Goal: Transaction & Acquisition: Purchase product/service

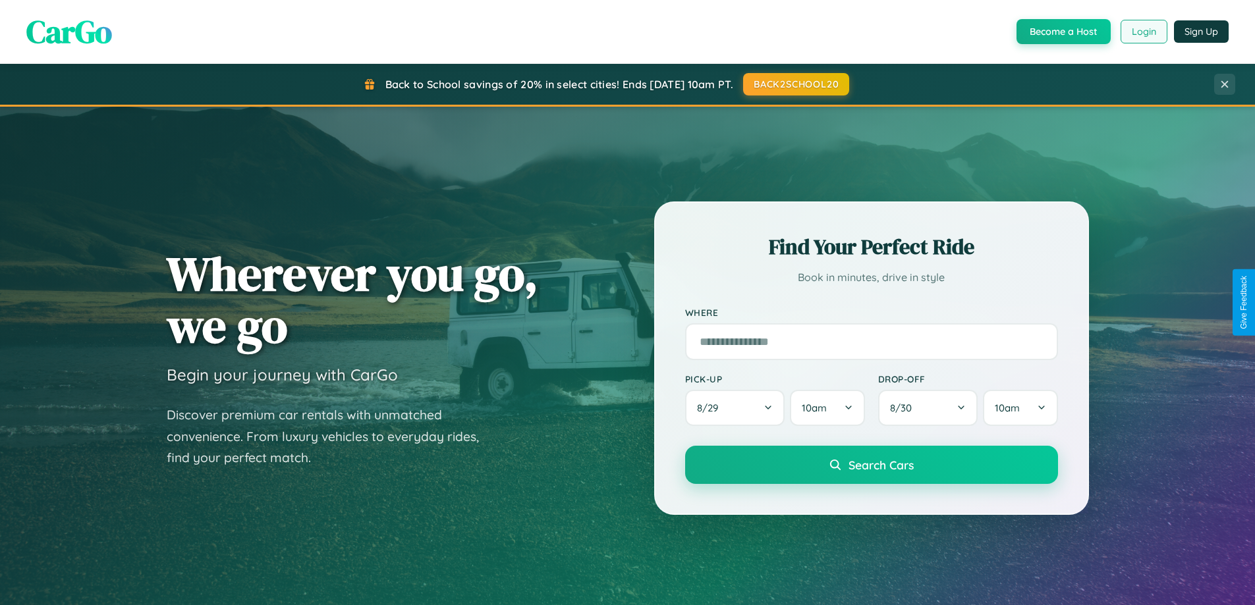
click at [1143, 32] on button "Login" at bounding box center [1144, 32] width 47 height 24
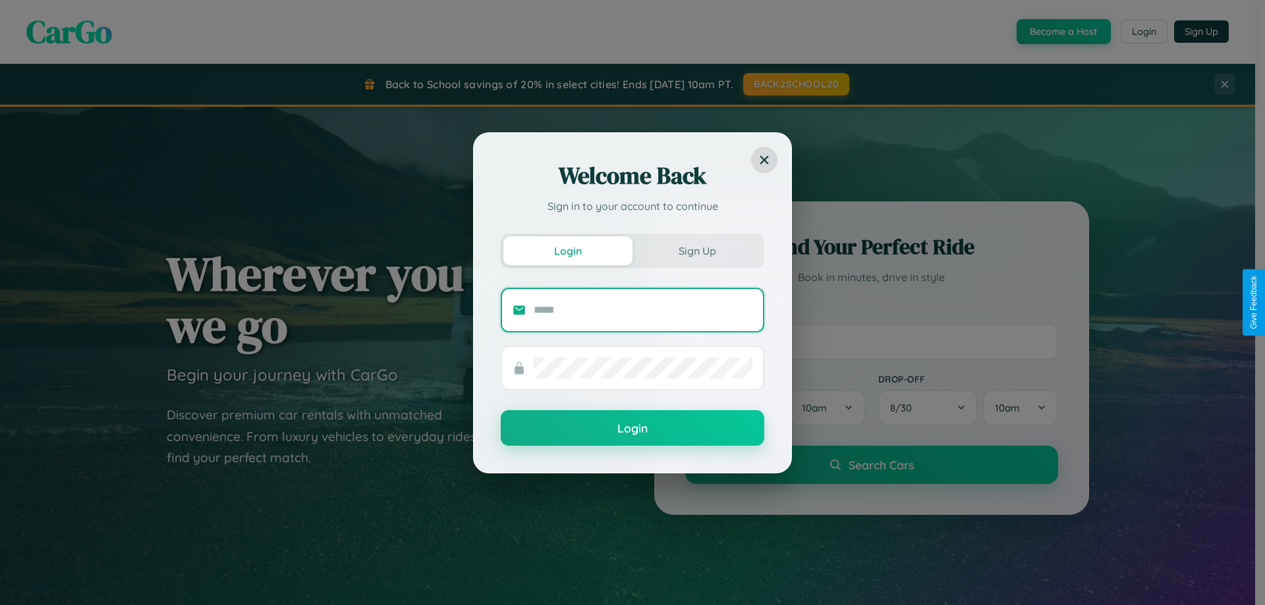
click at [643, 310] on input "text" at bounding box center [643, 310] width 219 height 21
type input "**********"
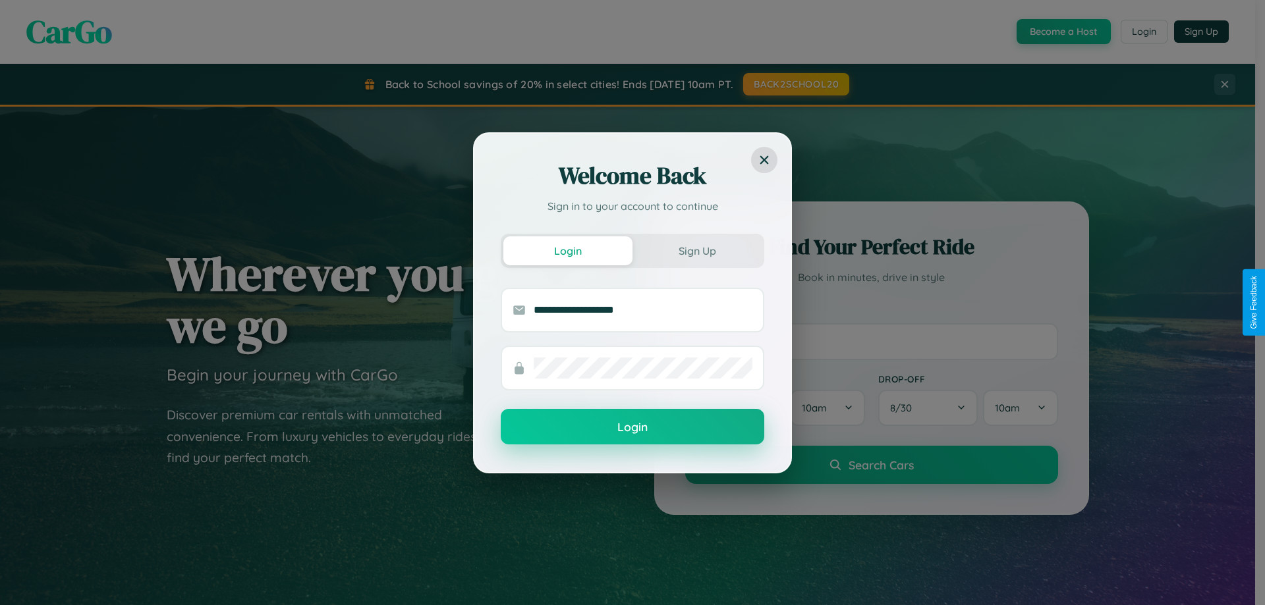
click at [632, 428] on button "Login" at bounding box center [633, 427] width 264 height 36
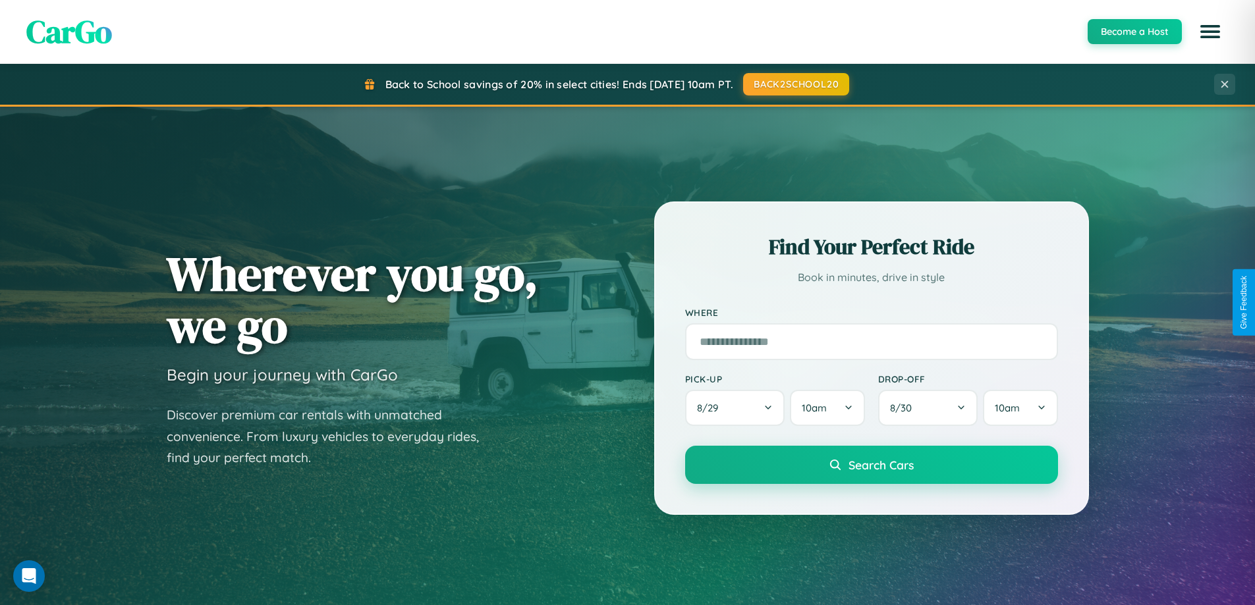
scroll to position [907, 0]
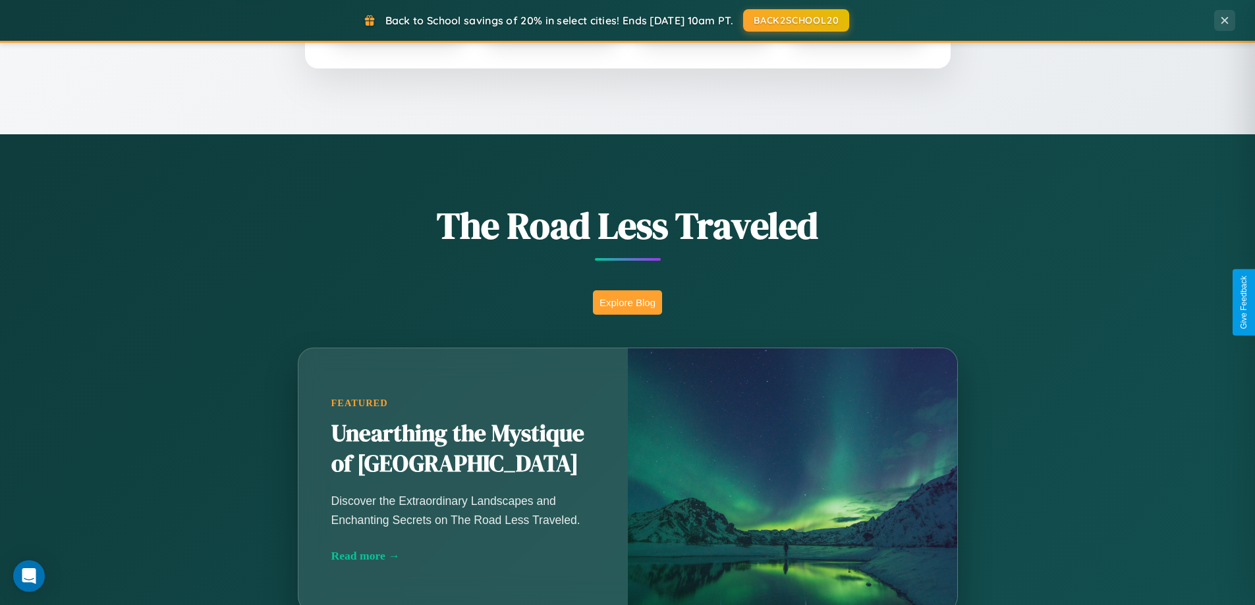
click at [627, 302] on button "Explore Blog" at bounding box center [627, 303] width 69 height 24
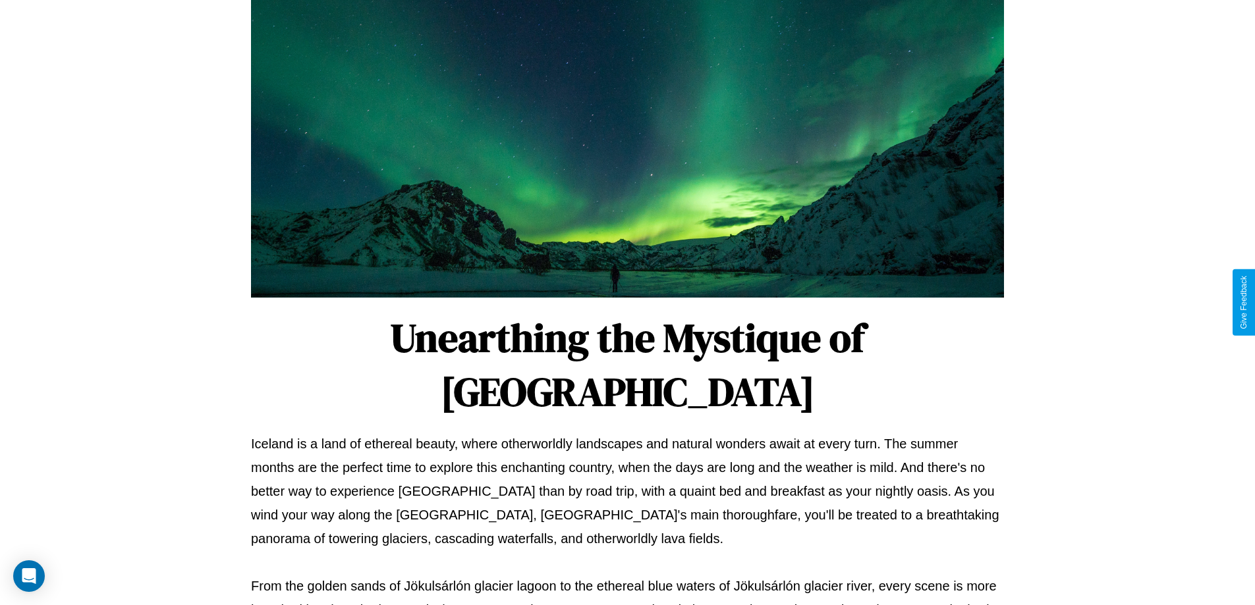
scroll to position [426, 0]
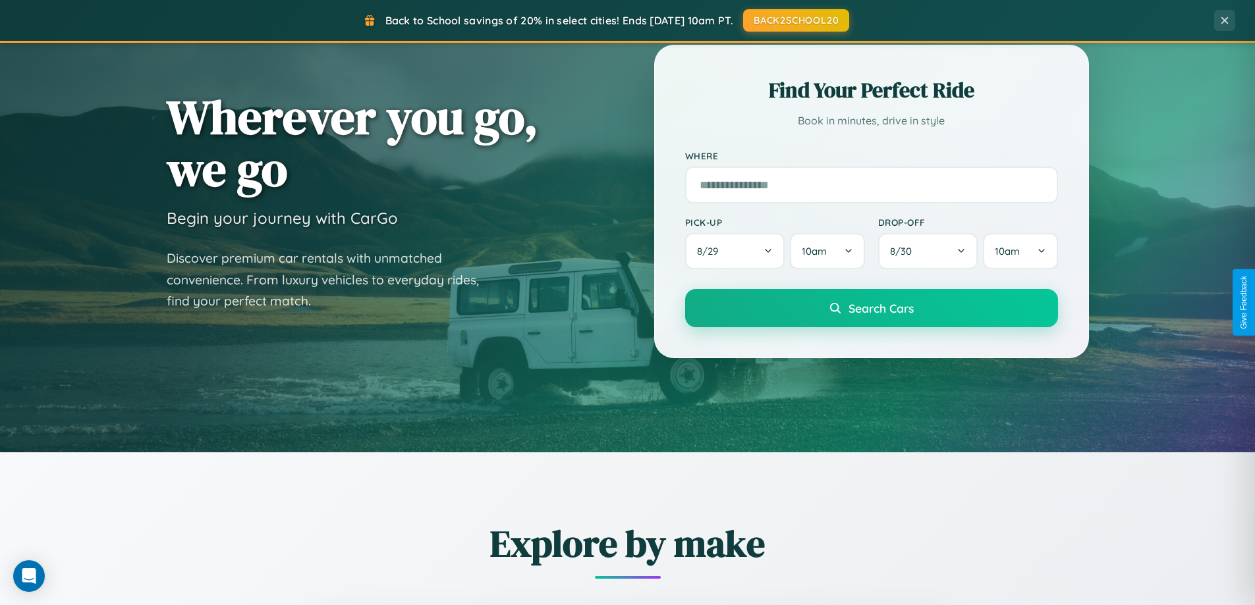
scroll to position [39, 0]
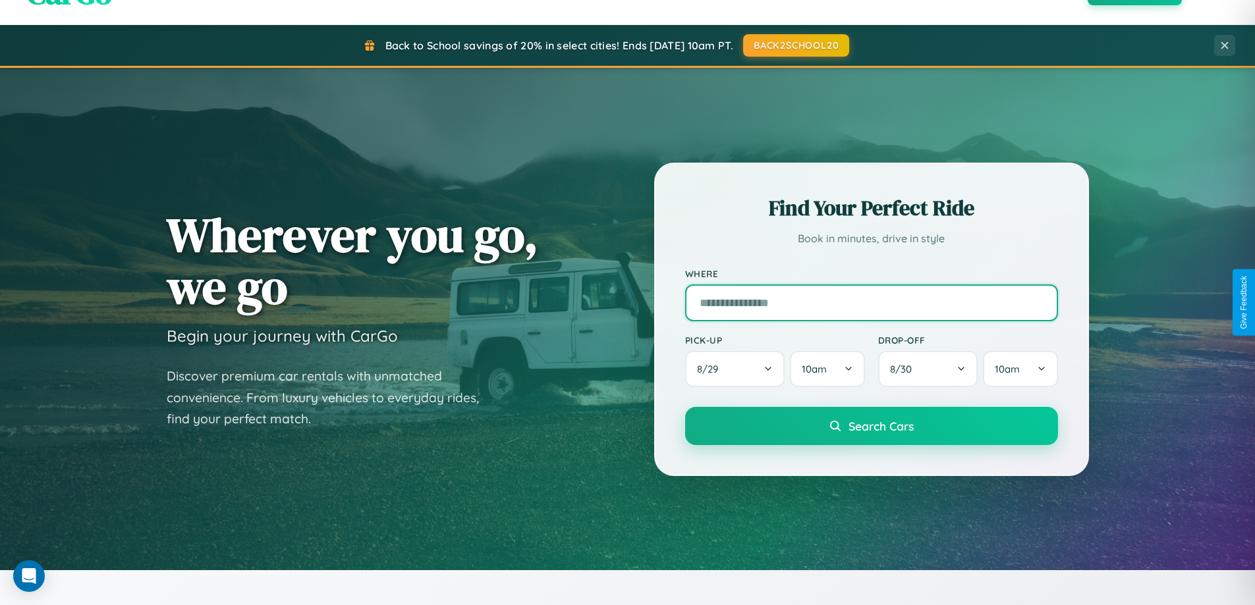
click at [871, 302] on input "text" at bounding box center [871, 303] width 373 height 37
type input "**********"
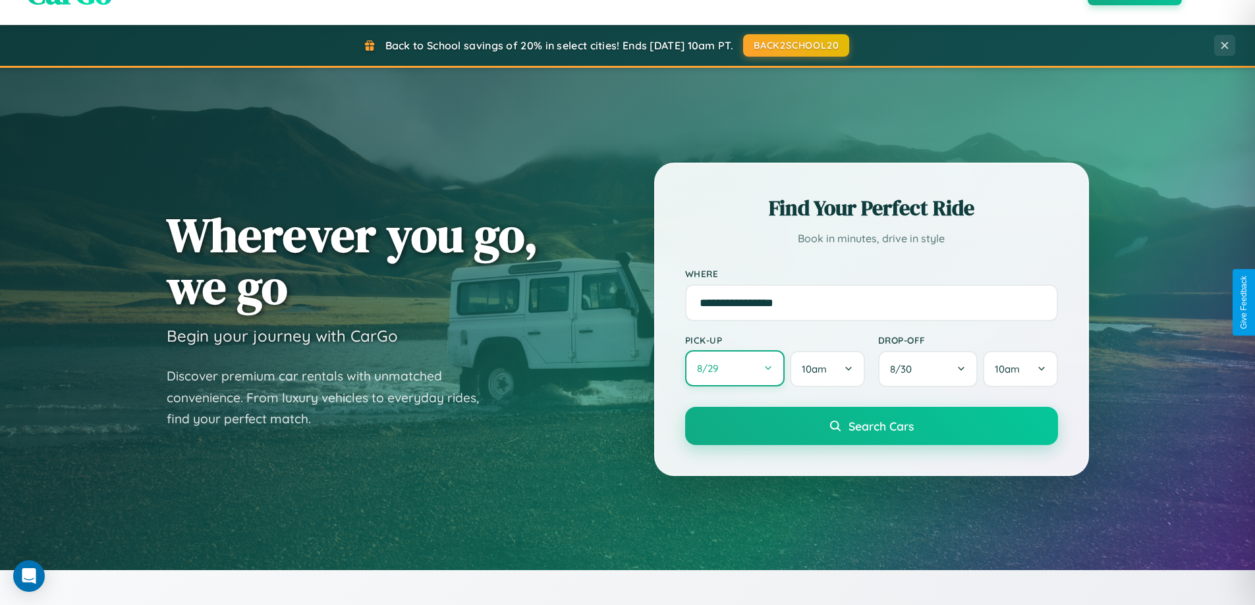
click at [735, 369] on button "8 / 29" at bounding box center [735, 368] width 100 height 36
select select "*"
select select "****"
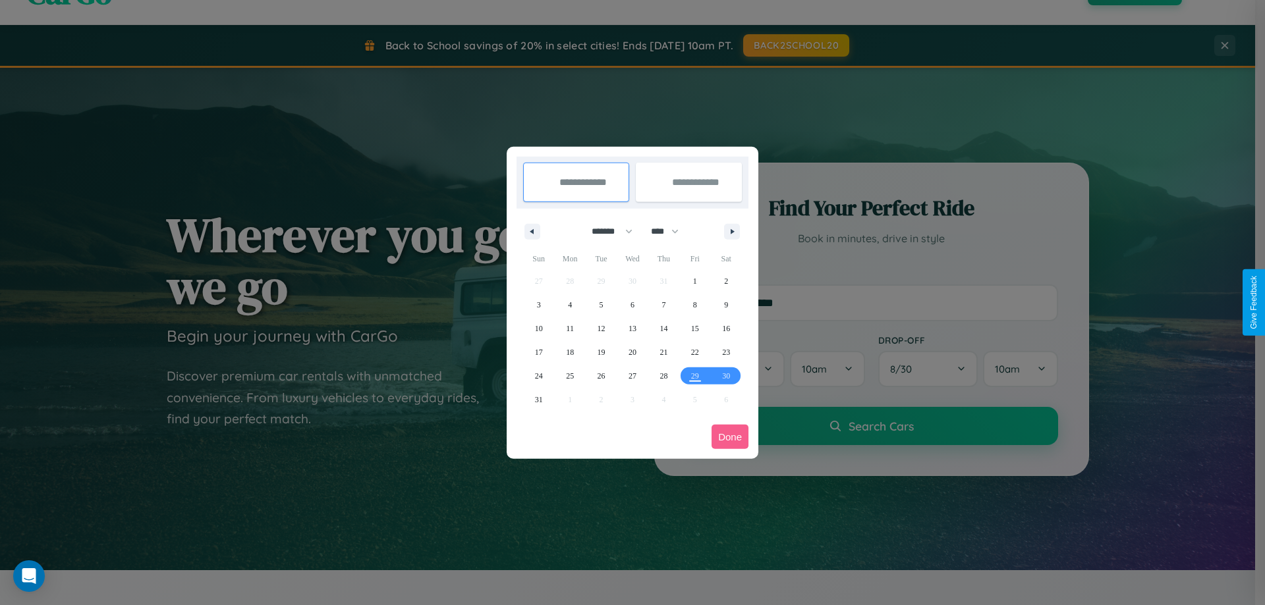
drag, startPoint x: 606, startPoint y: 231, endPoint x: 632, endPoint y: 264, distance: 42.2
click at [606, 231] on select "******* ******** ***** ***** *** **** **** ****** ********* ******* ******** **…" at bounding box center [610, 232] width 56 height 22
select select "*"
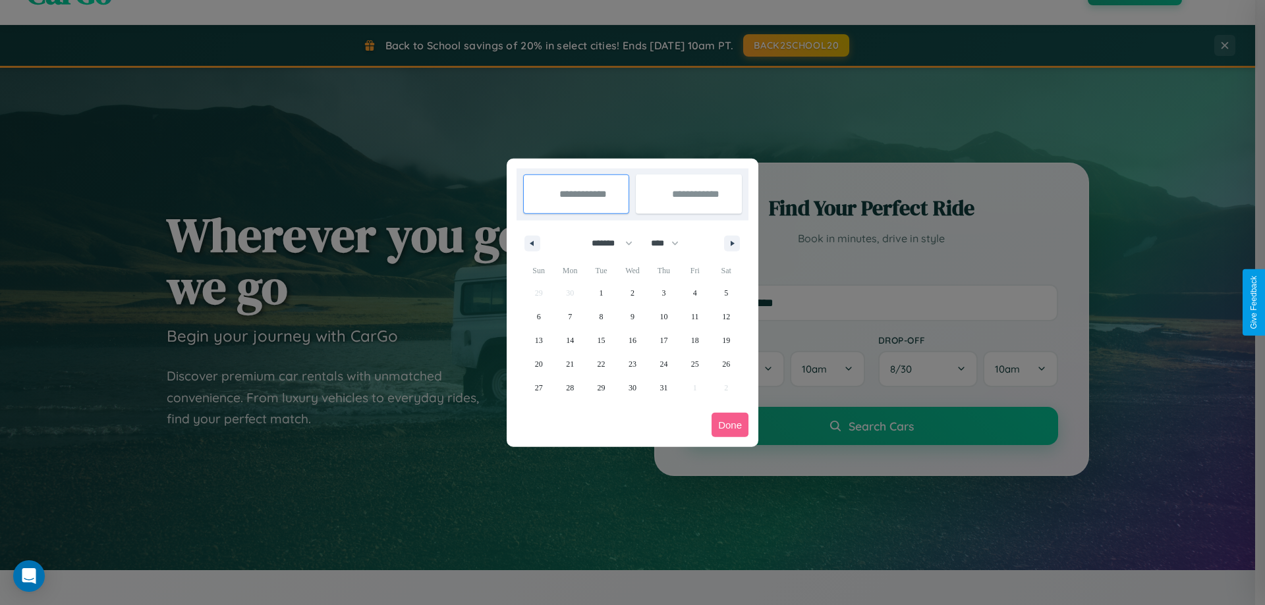
drag, startPoint x: 671, startPoint y: 243, endPoint x: 632, endPoint y: 264, distance: 43.6
click at [671, 243] on select "**** **** **** **** **** **** **** **** **** **** **** **** **** **** **** ****…" at bounding box center [664, 244] width 40 height 22
select select "****"
click at [694, 316] on span "10" at bounding box center [695, 317] width 8 height 24
type input "**********"
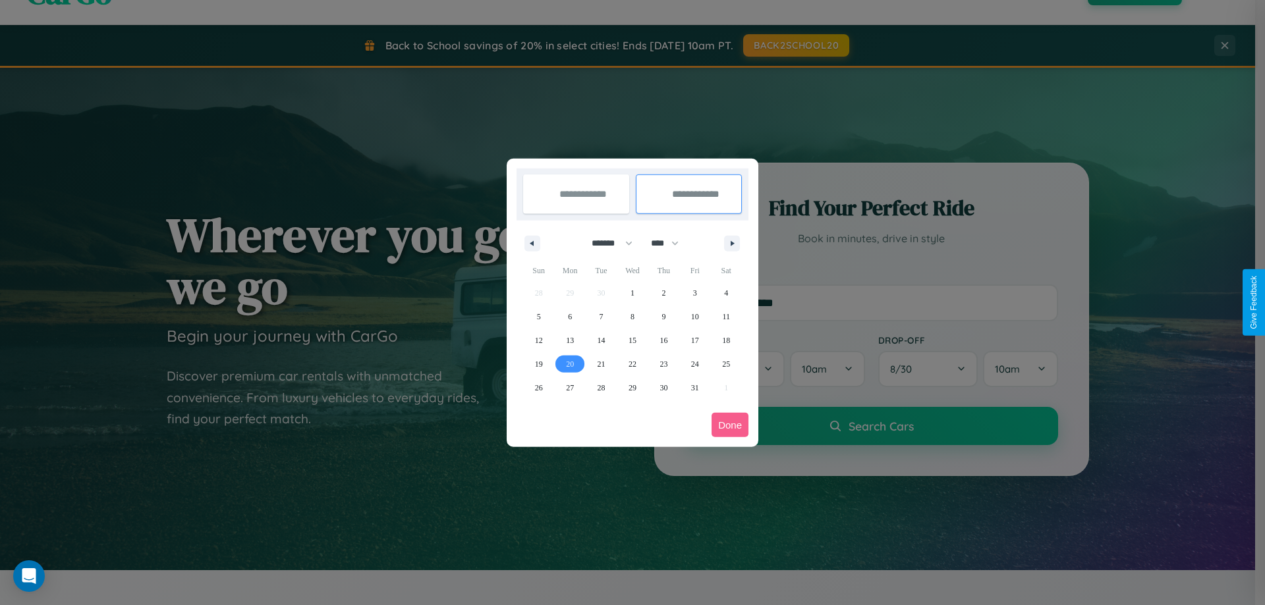
click at [570, 364] on span "20" at bounding box center [570, 364] width 8 height 24
type input "**********"
click at [730, 425] on button "Done" at bounding box center [730, 425] width 37 height 24
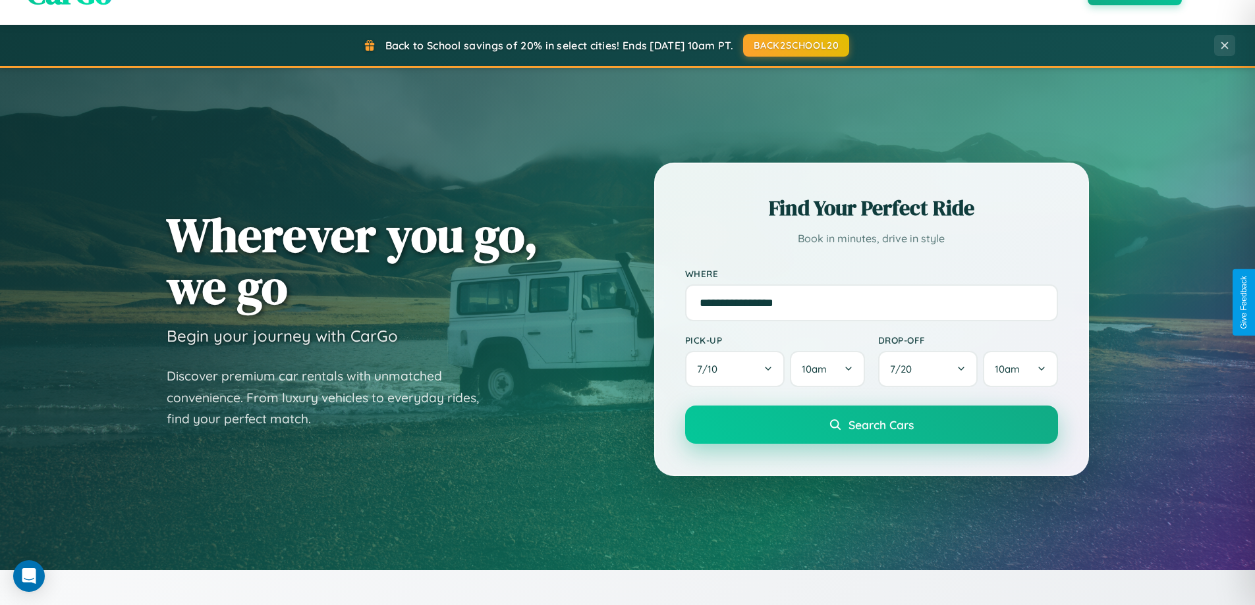
click at [871, 425] on span "Search Cars" at bounding box center [881, 425] width 65 height 14
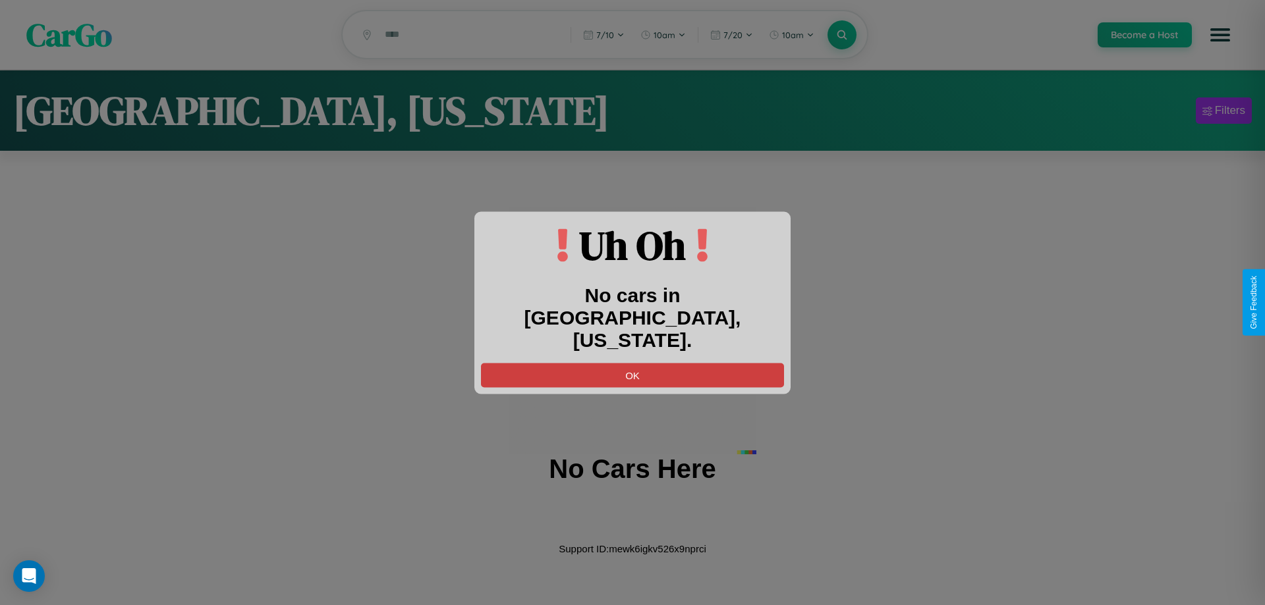
click at [632, 363] on button "OK" at bounding box center [632, 375] width 303 height 24
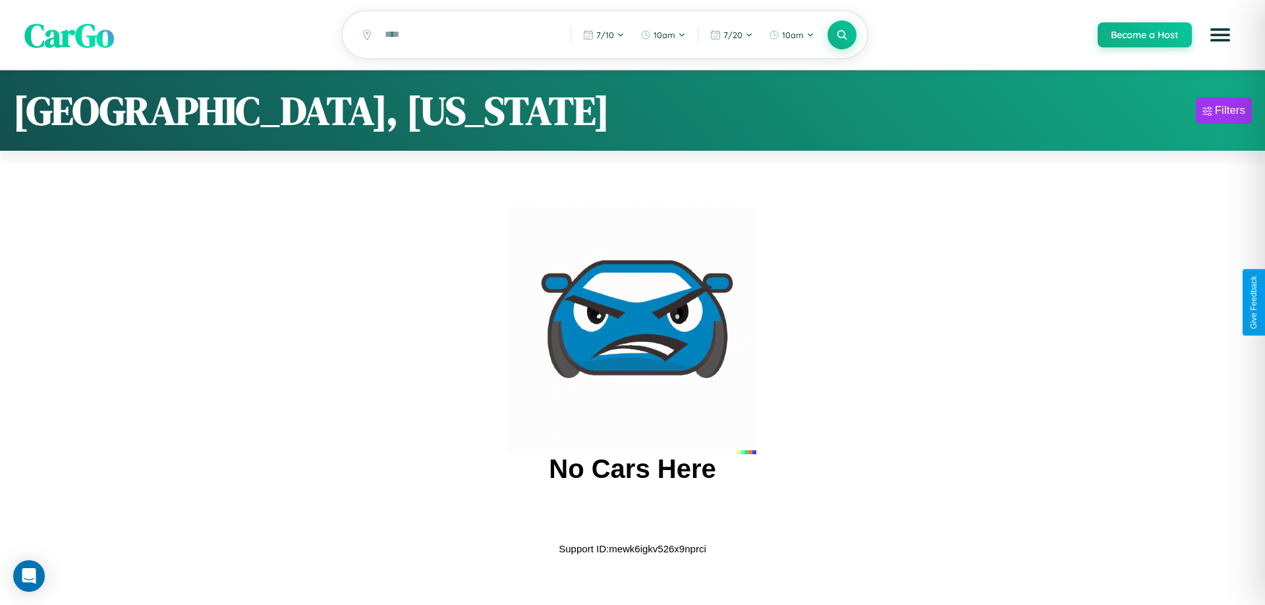
click at [69, 36] on span "CarGo" at bounding box center [69, 34] width 90 height 45
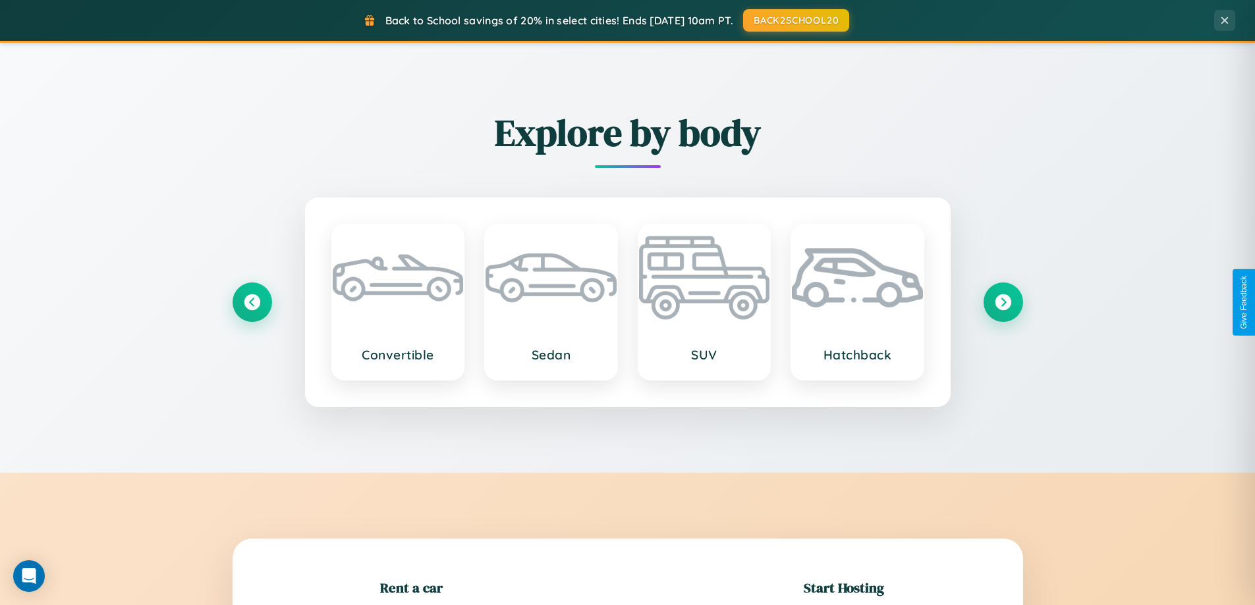
scroll to position [285, 0]
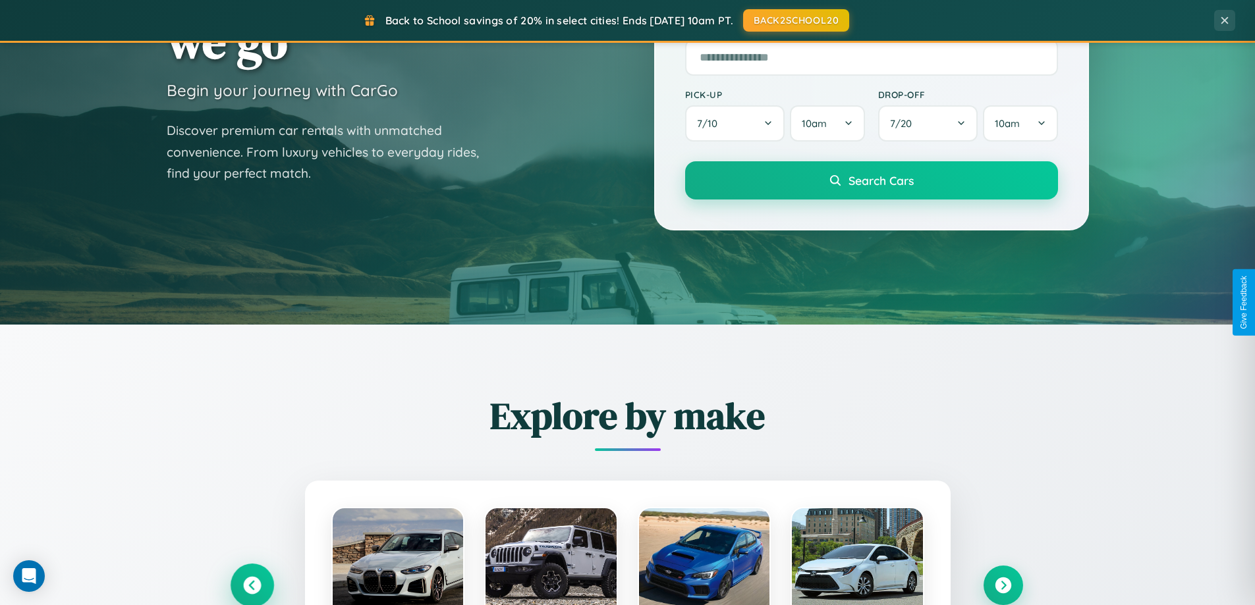
click at [252, 586] on icon at bounding box center [252, 586] width 18 height 18
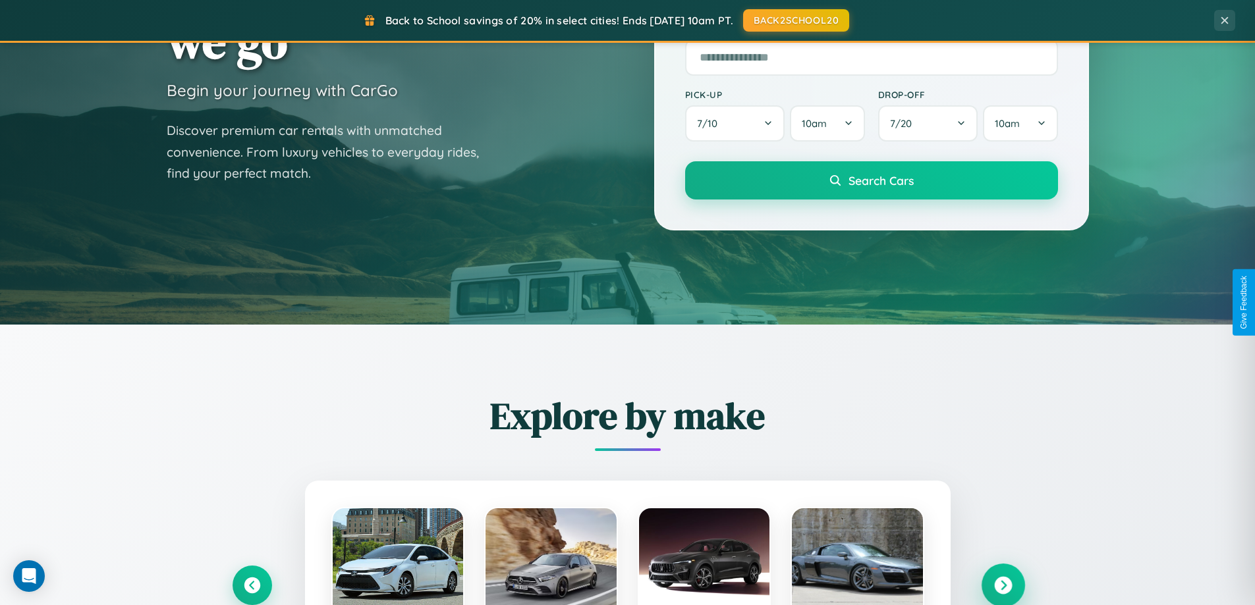
click at [1003, 585] on icon at bounding box center [1003, 586] width 18 height 18
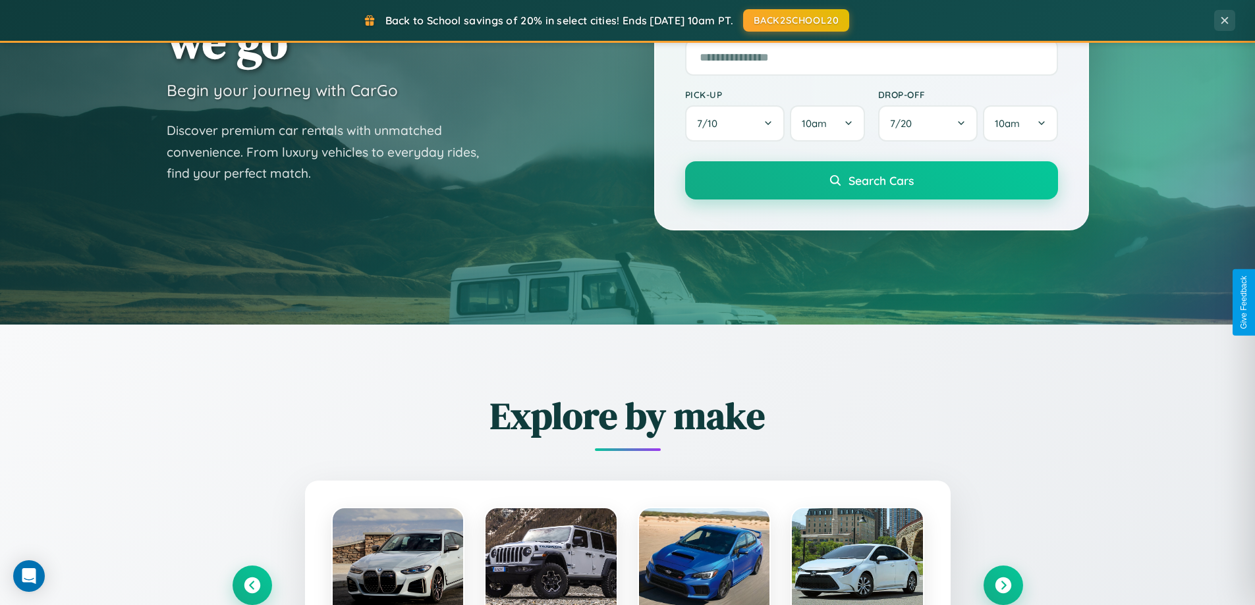
scroll to position [1319, 0]
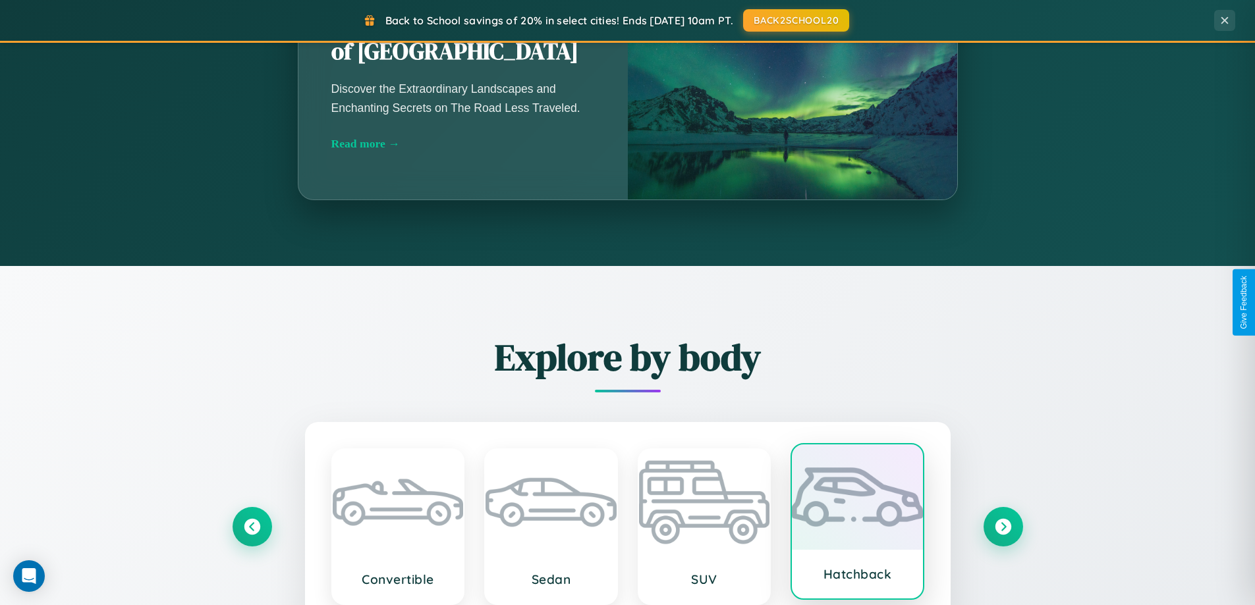
click at [857, 524] on div at bounding box center [857, 497] width 131 height 105
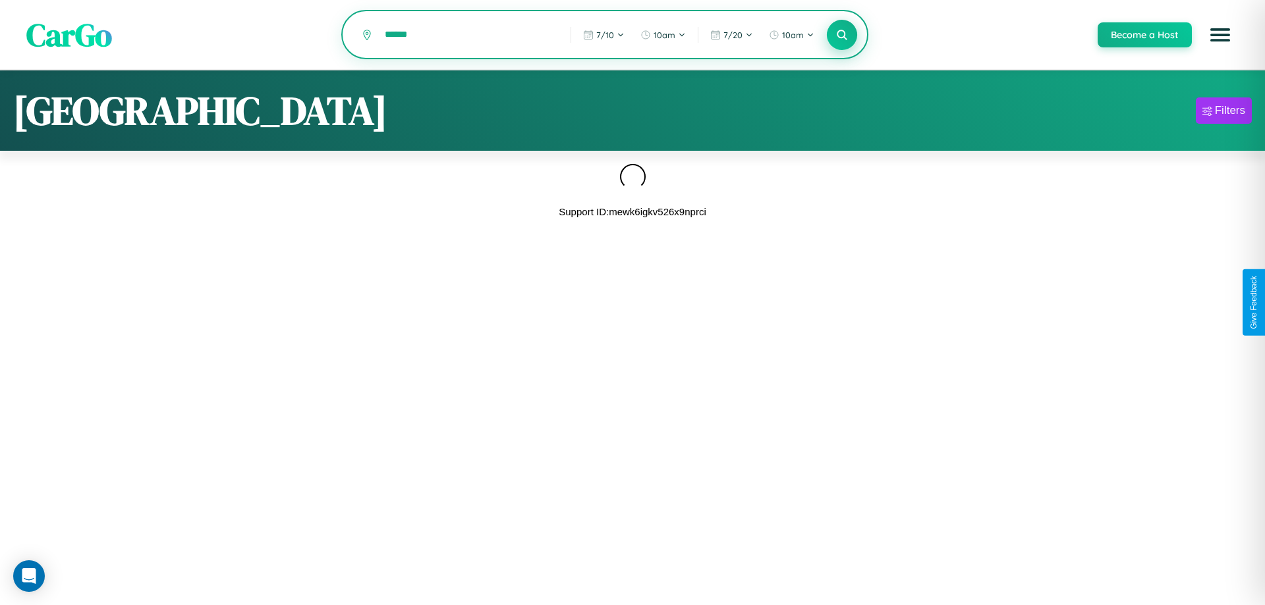
type input "******"
click at [841, 36] on icon at bounding box center [841, 34] width 13 height 13
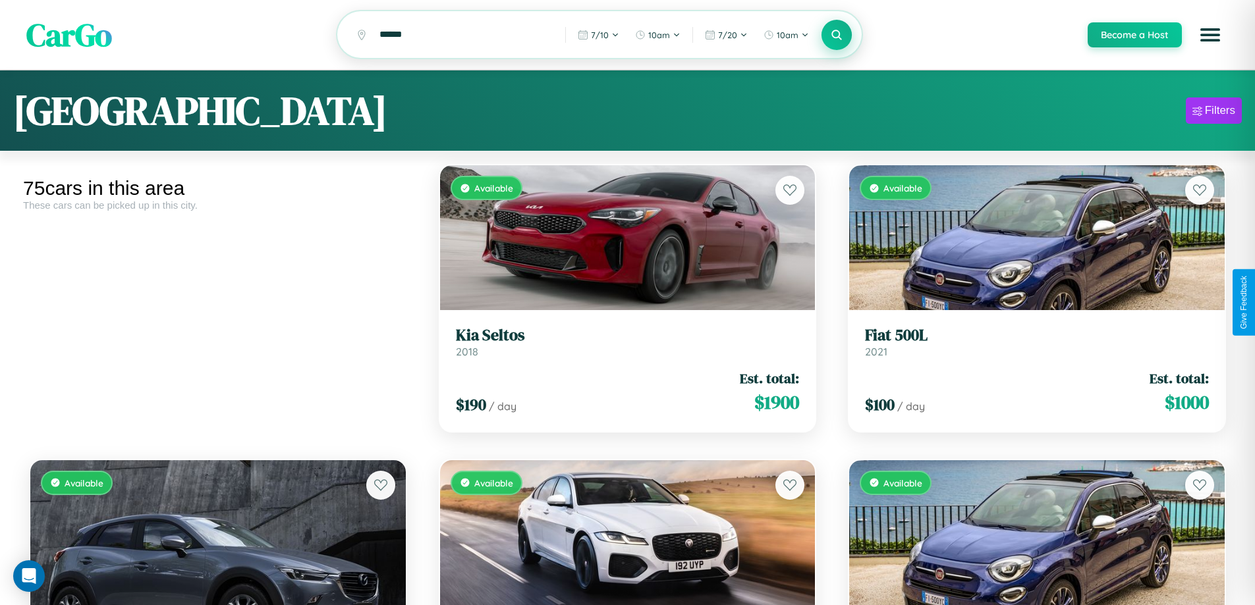
scroll to position [2546, 0]
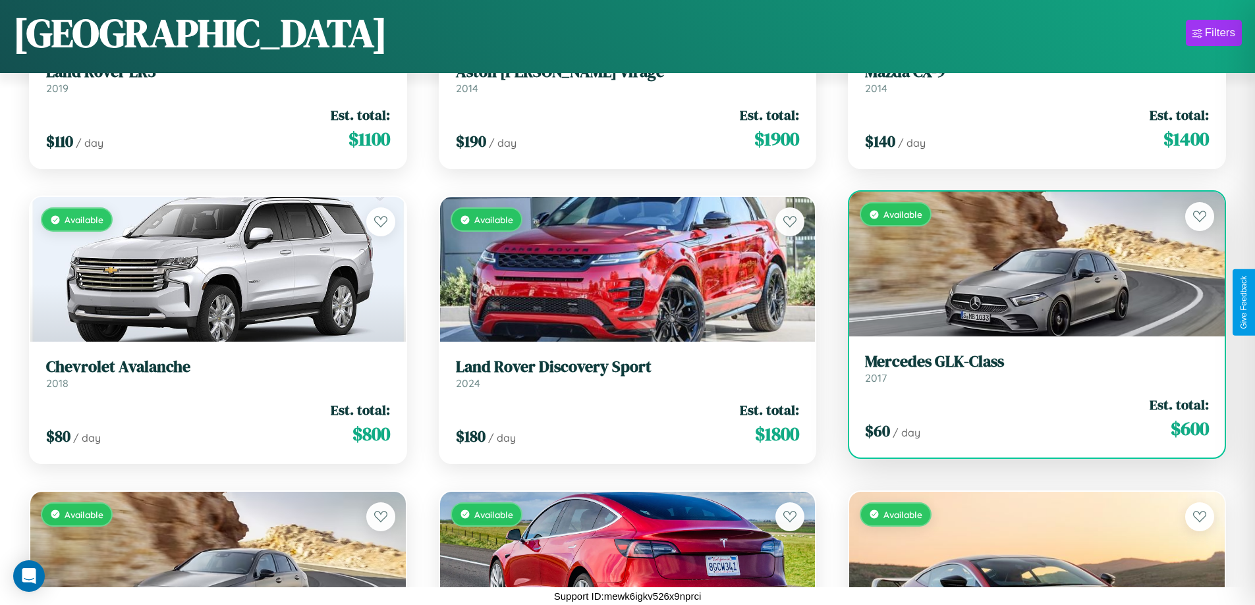
click at [1028, 371] on link "Mercedes GLK-Class 2017" at bounding box center [1037, 368] width 344 height 32
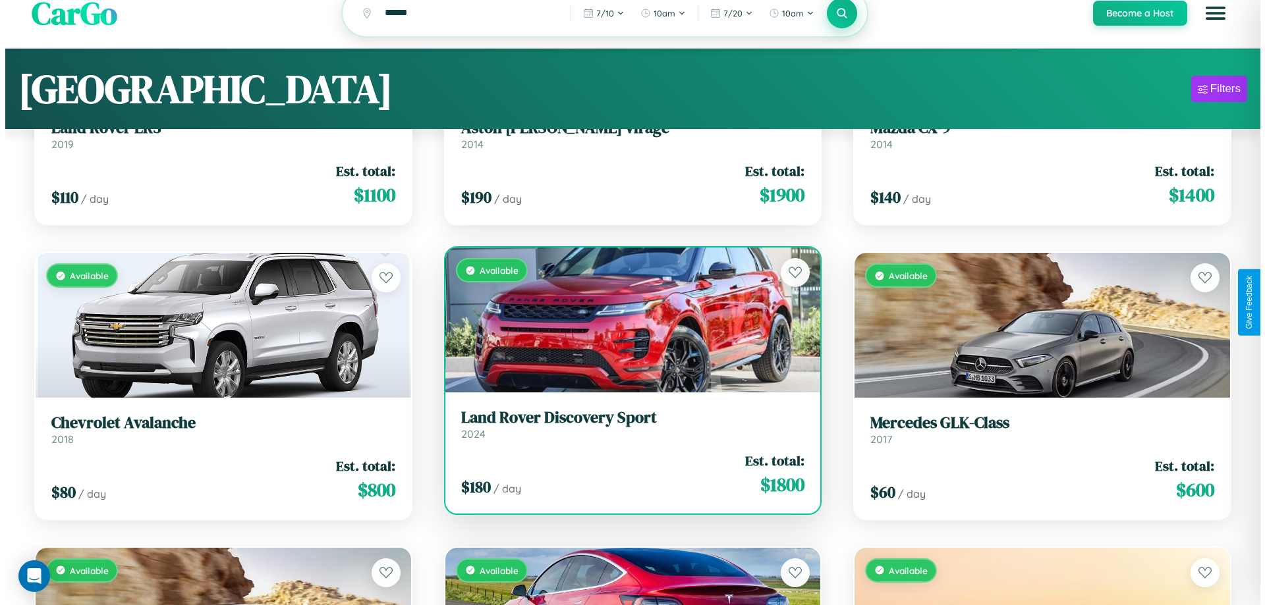
scroll to position [0, 0]
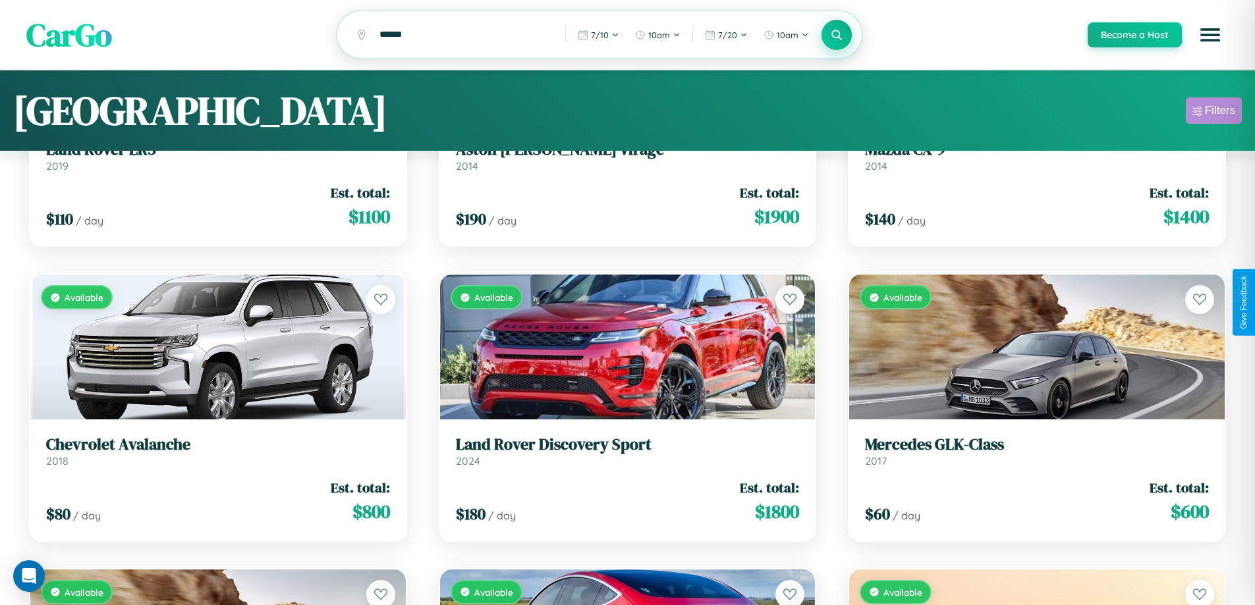
click at [1214, 113] on div "Filters" at bounding box center [1220, 110] width 30 height 13
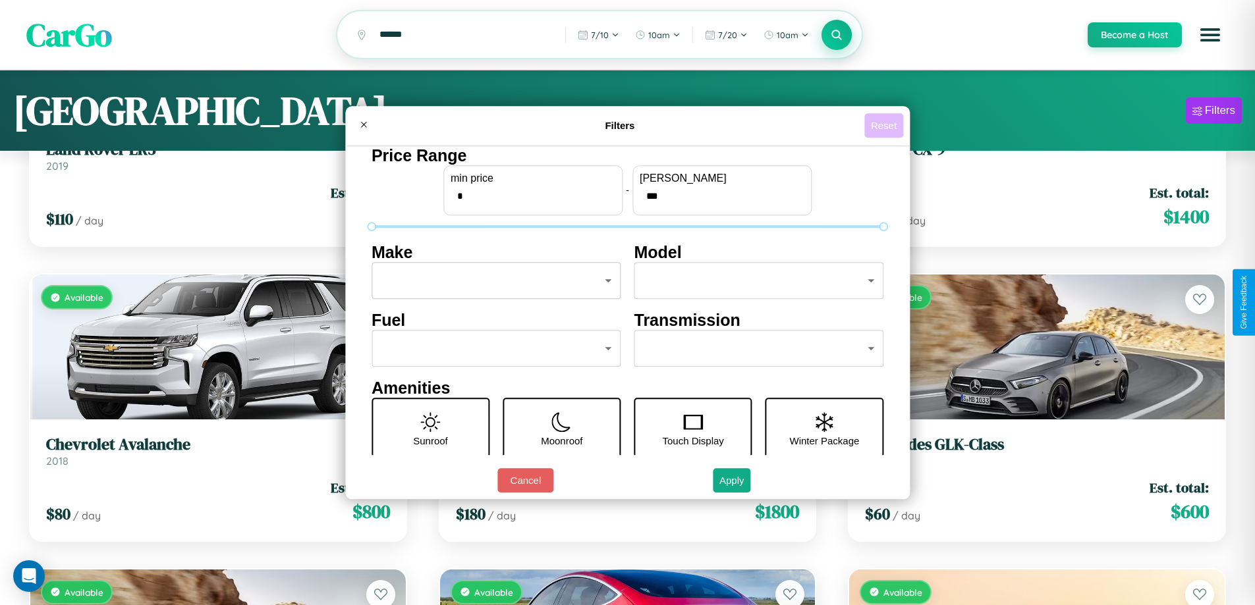
click at [885, 125] on button "Reset" at bounding box center [883, 125] width 39 height 24
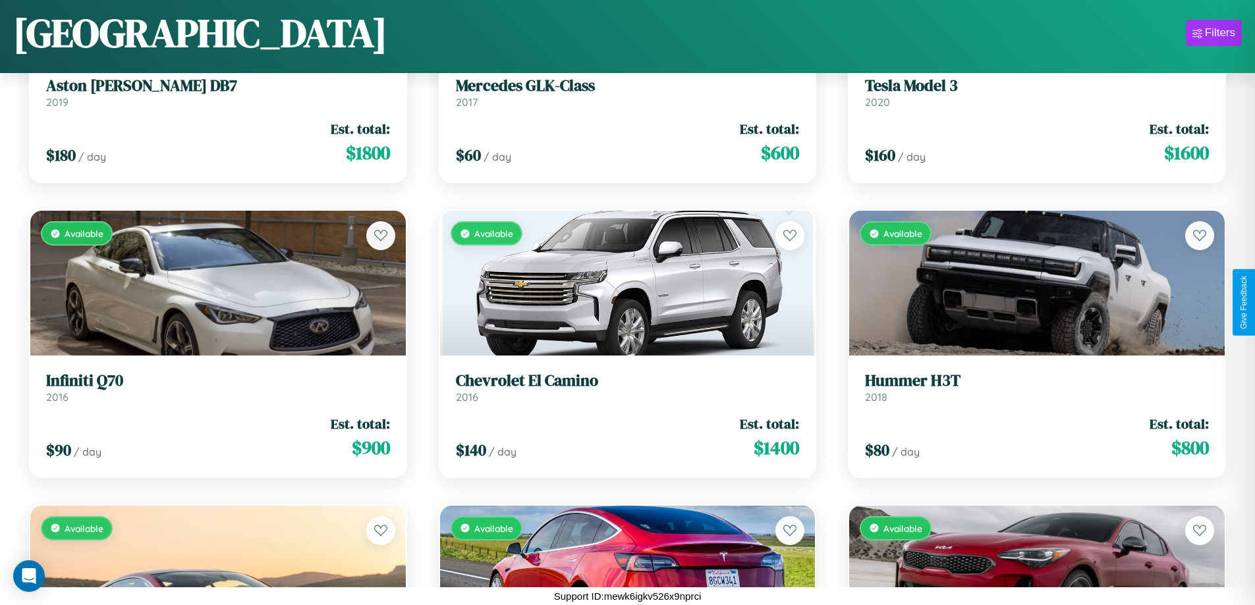
scroll to position [1071, 0]
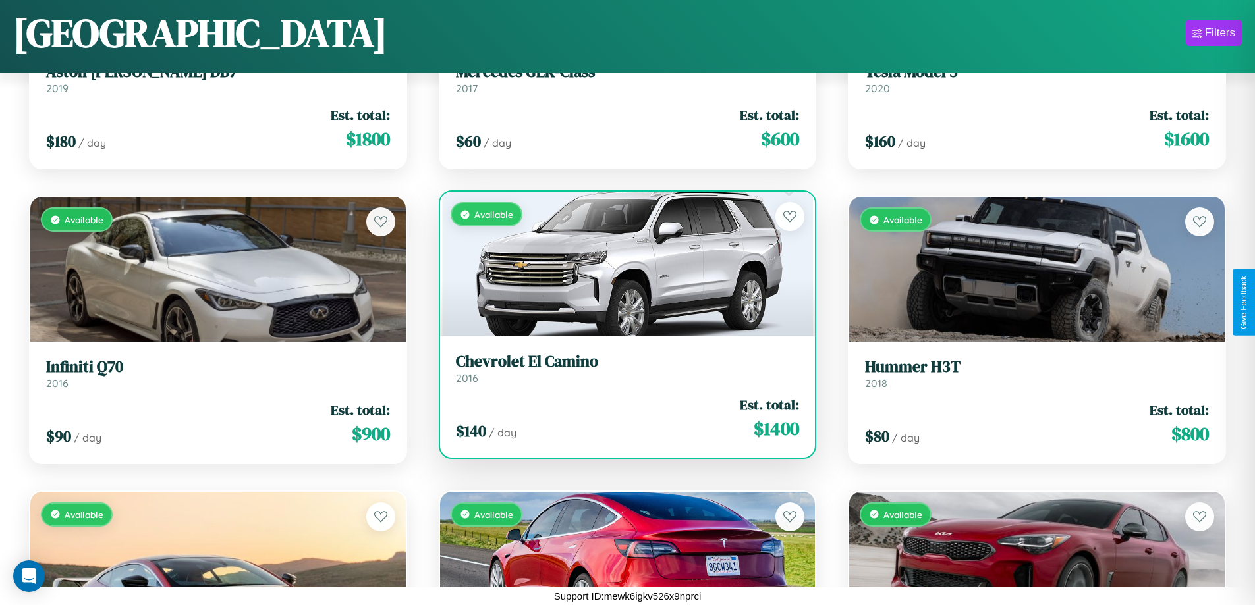
click at [622, 368] on h3 "Chevrolet El Camino" at bounding box center [628, 361] width 344 height 19
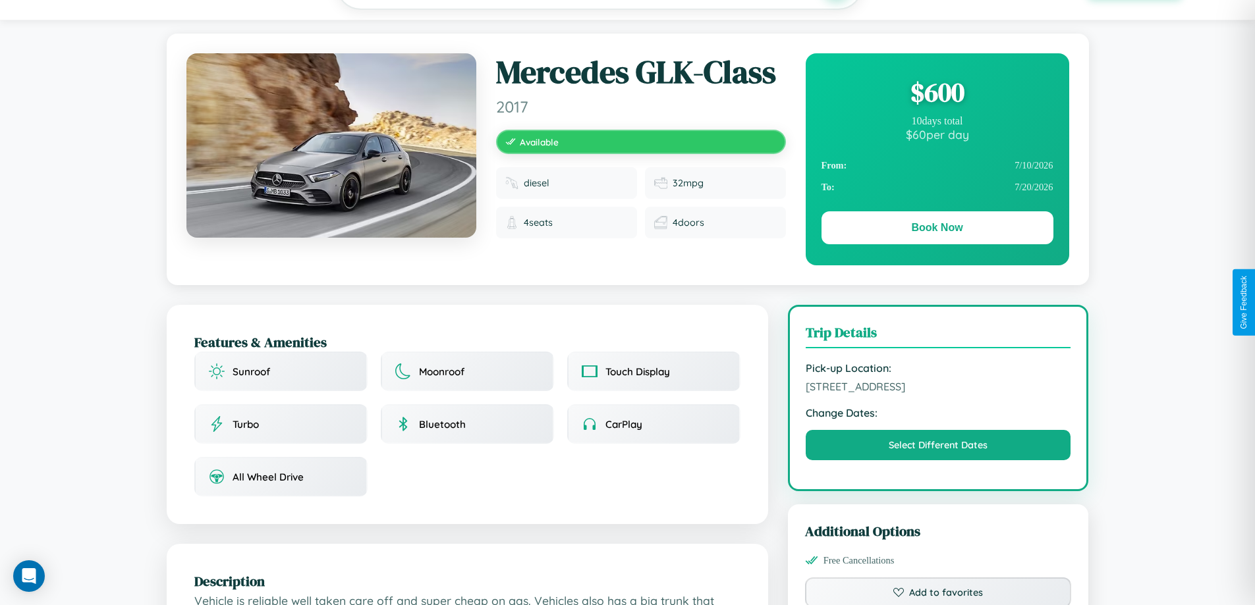
scroll to position [142, 0]
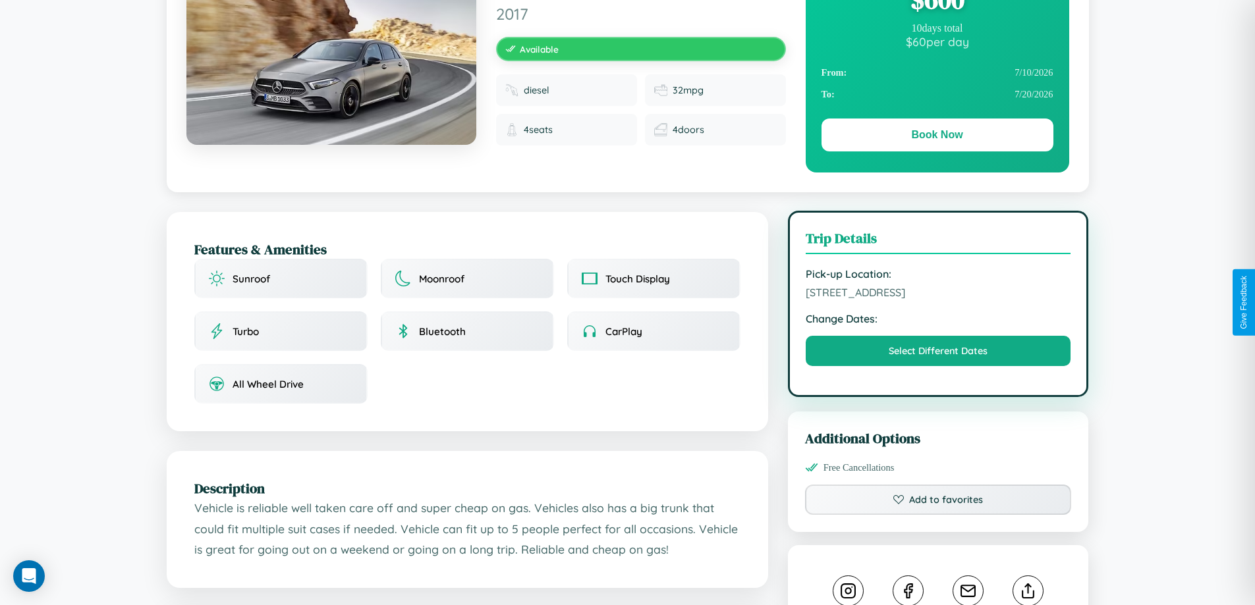
click at [938, 299] on span "2956 Lake Street Sydney New South Wales 52311 Australia" at bounding box center [939, 292] width 266 height 13
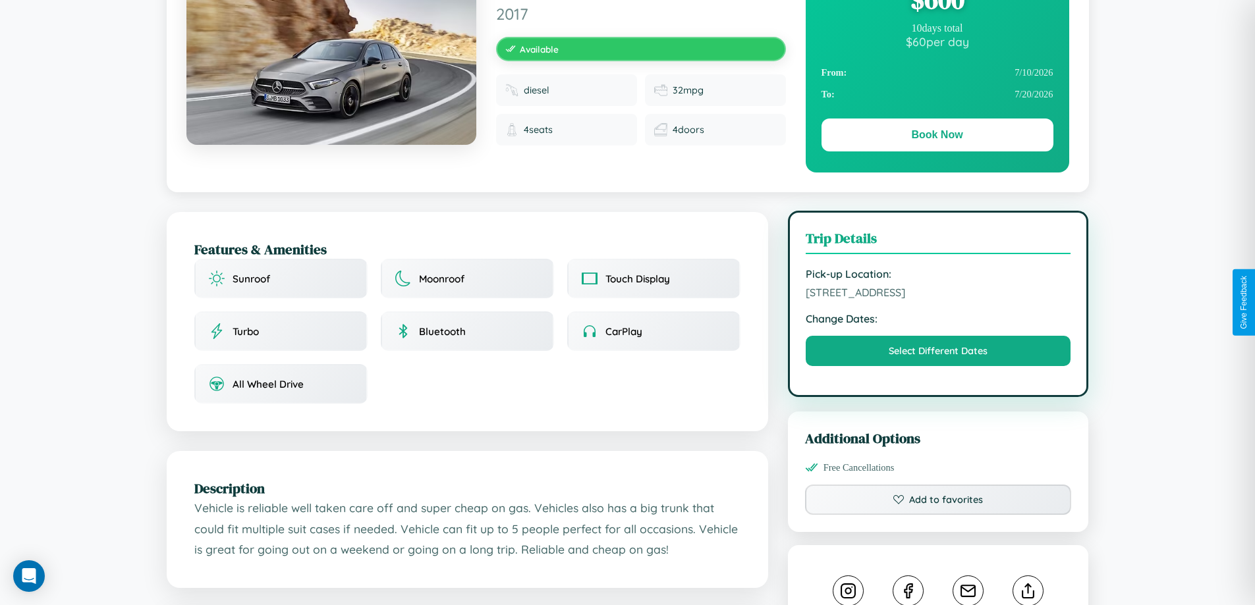
click at [938, 299] on span "2956 Lake Street Sydney New South Wales 52311 Australia" at bounding box center [939, 292] width 266 height 13
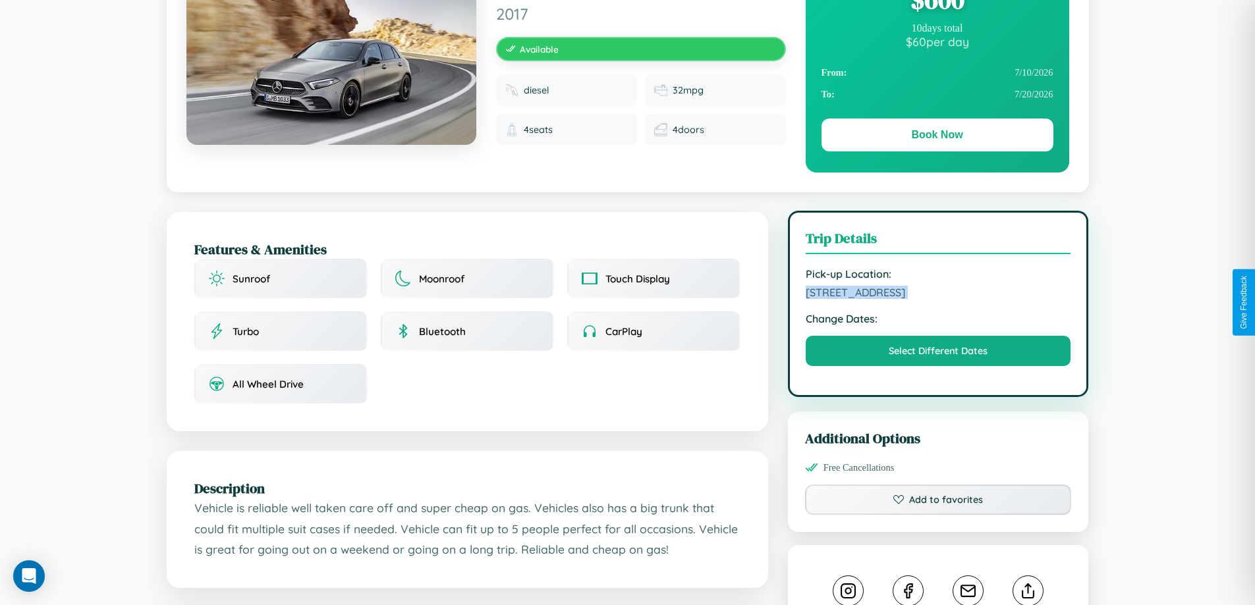
click at [938, 299] on span "2956 Lake Street Sydney New South Wales 52311 Australia" at bounding box center [939, 292] width 266 height 13
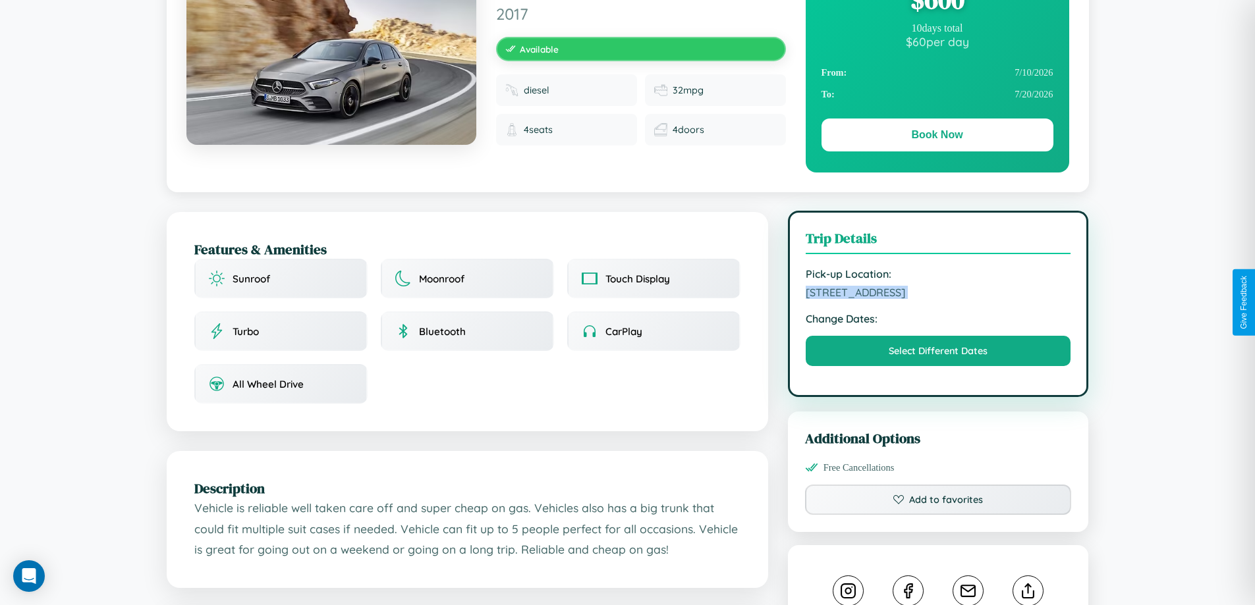
click at [938, 299] on span "2956 Lake Street Sydney New South Wales 52311 Australia" at bounding box center [939, 292] width 266 height 13
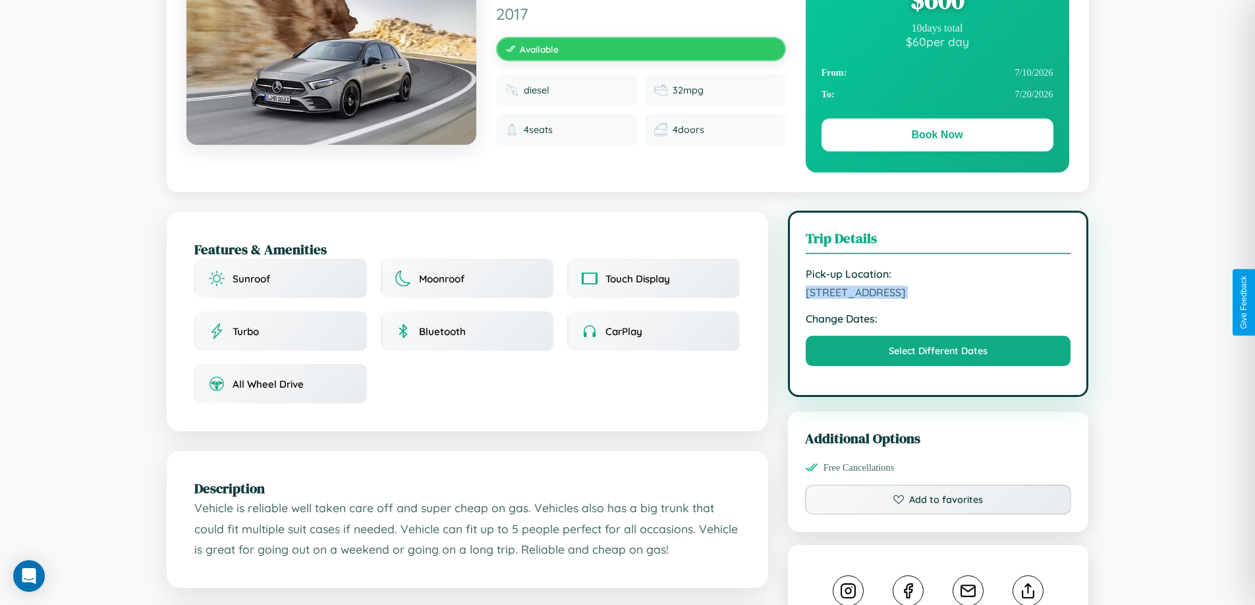
click at [938, 299] on span "2956 Lake Street Sydney New South Wales 52311 Australia" at bounding box center [939, 292] width 266 height 13
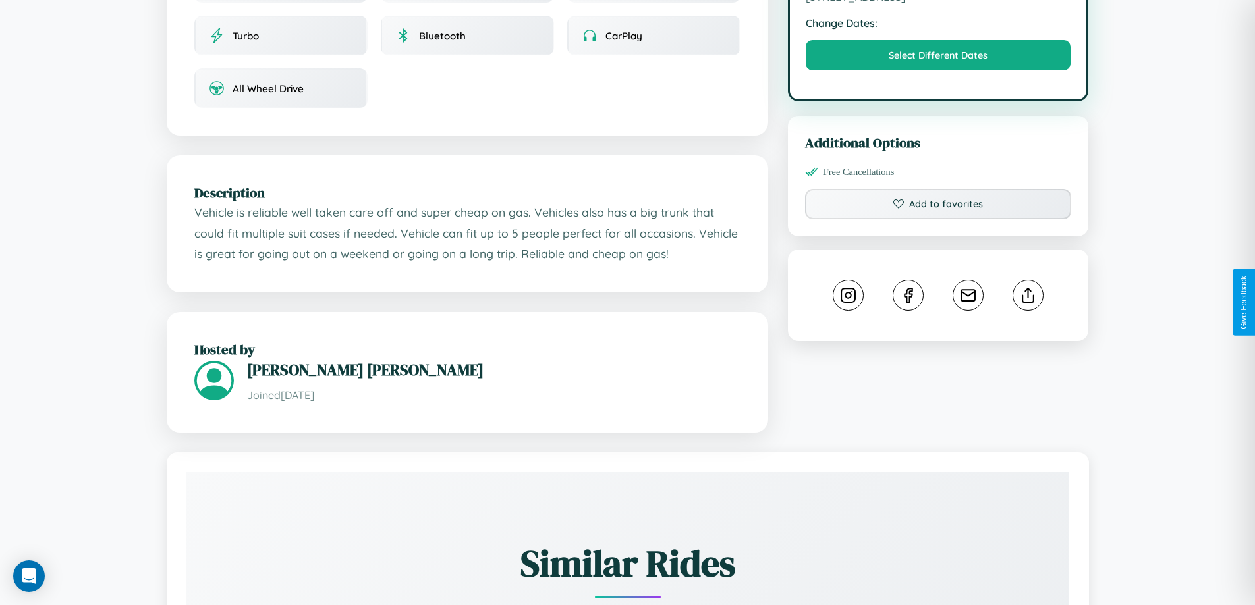
scroll to position [446, 0]
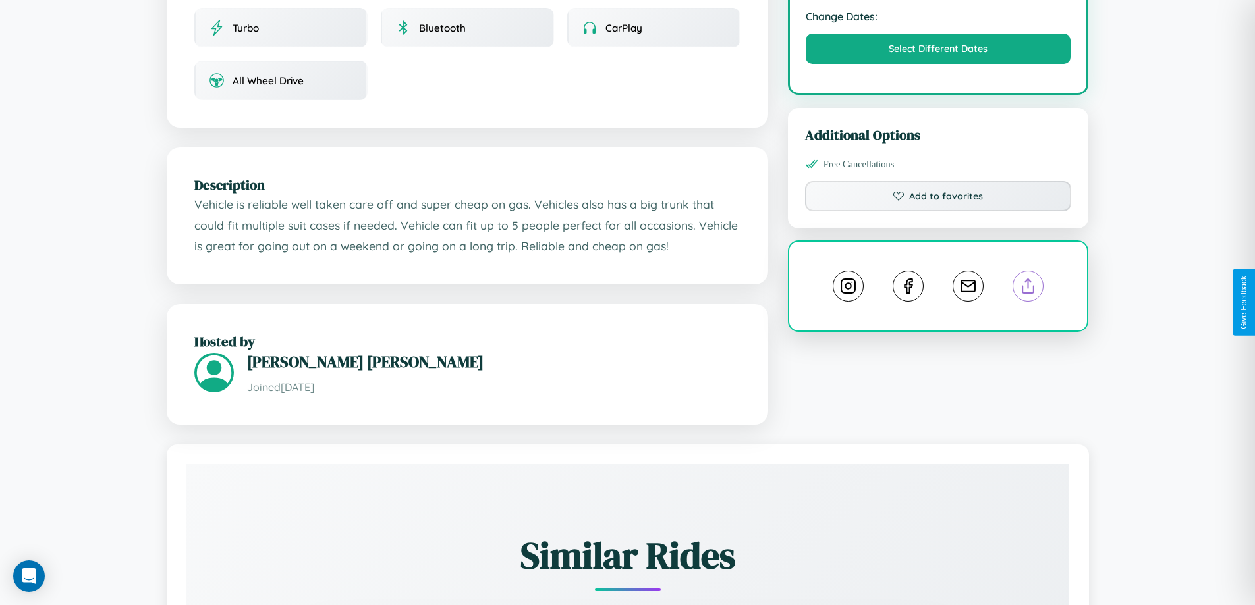
click at [1028, 289] on line at bounding box center [1028, 283] width 0 height 9
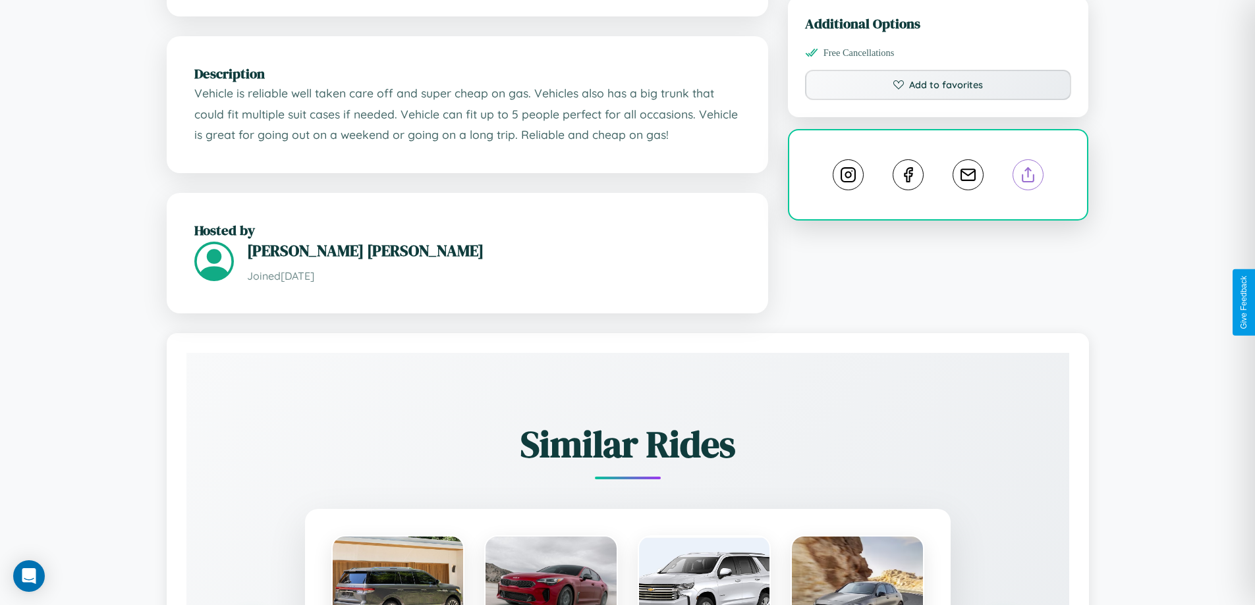
scroll to position [825, 0]
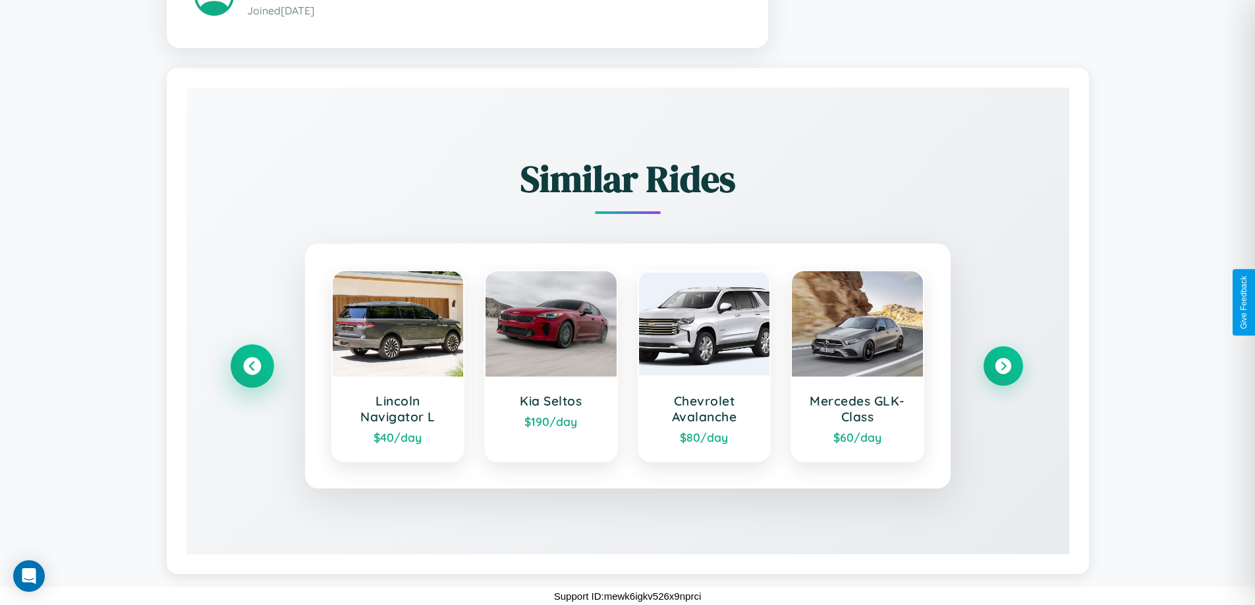
click at [252, 366] on icon at bounding box center [252, 366] width 18 height 18
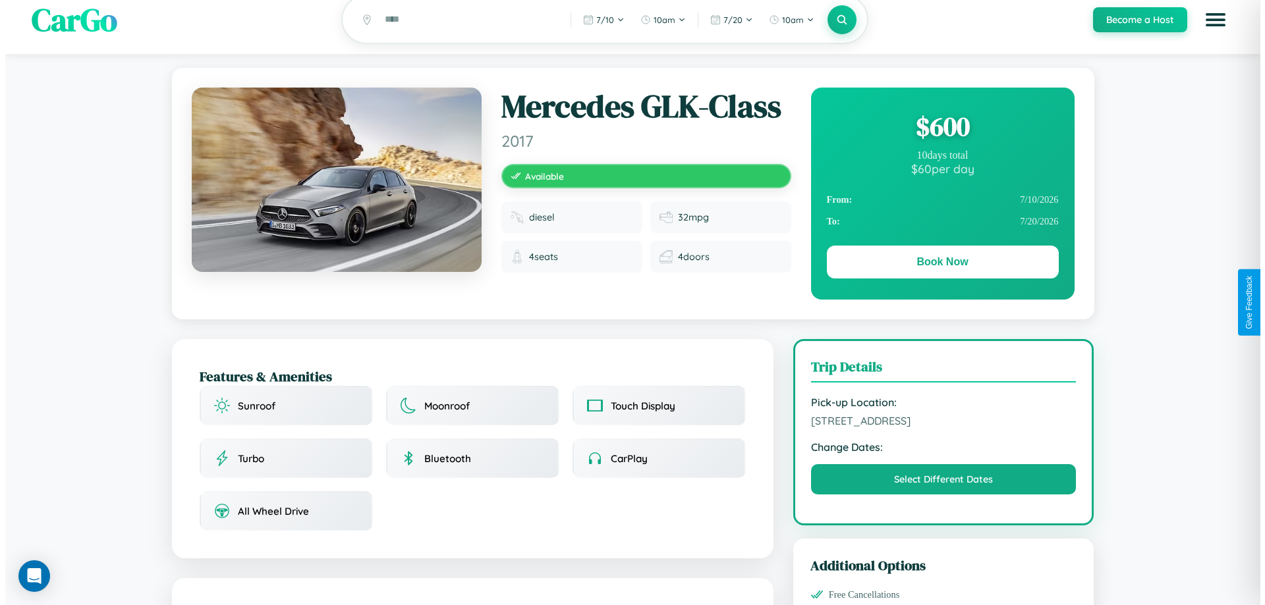
scroll to position [0, 0]
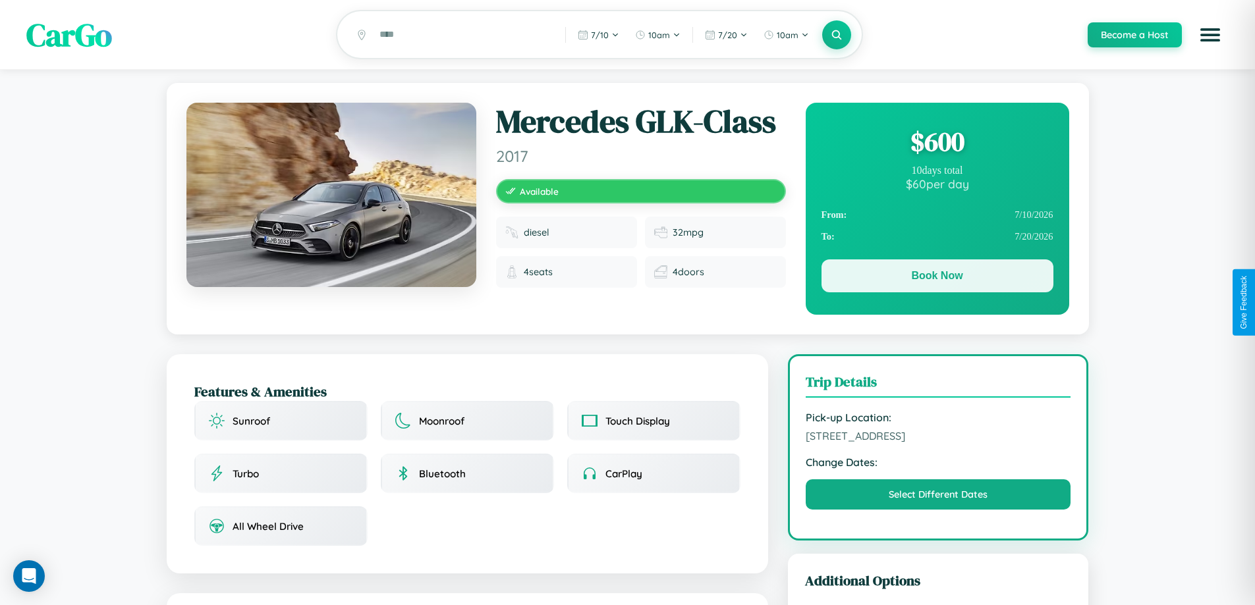
click at [937, 279] on button "Book Now" at bounding box center [938, 276] width 232 height 33
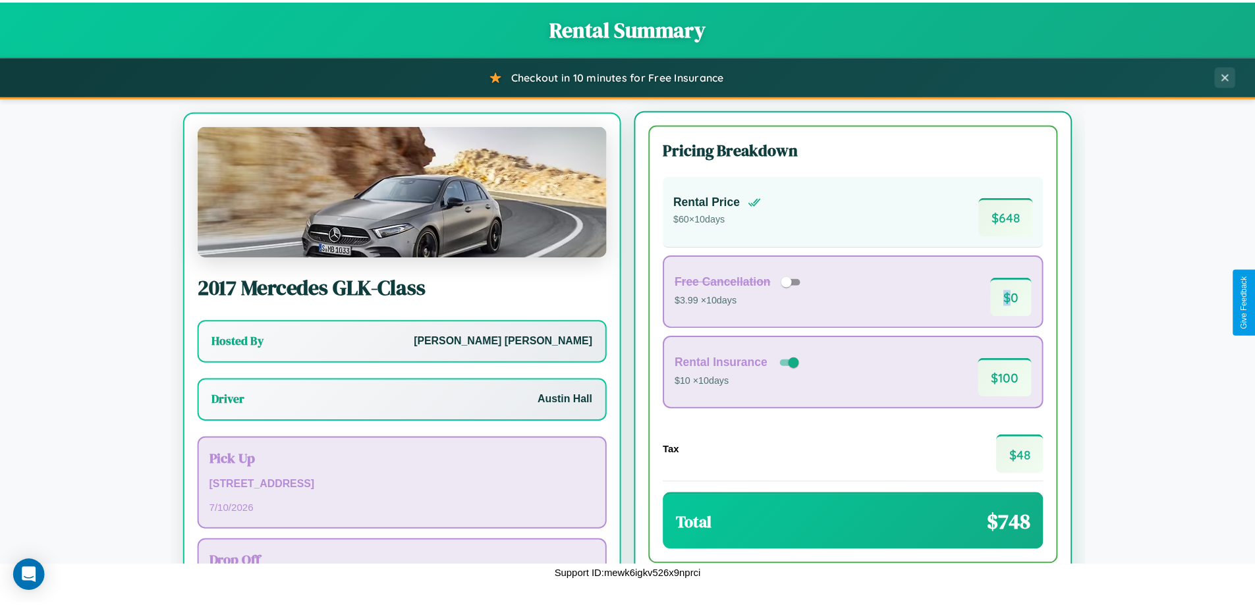
scroll to position [61, 0]
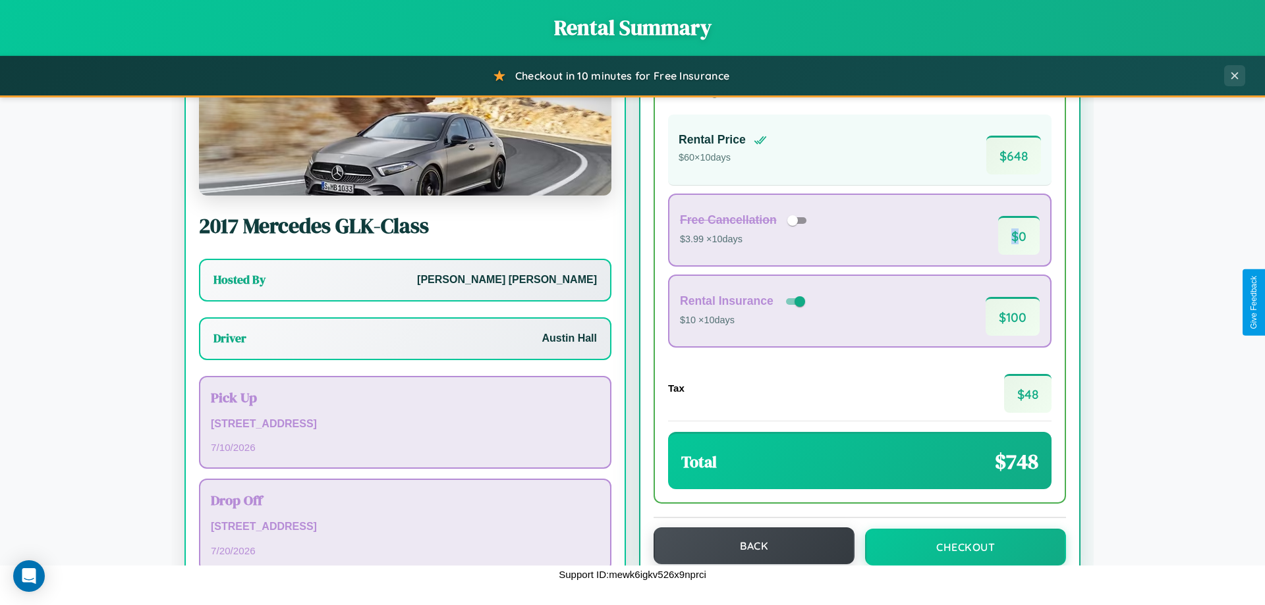
click at [748, 546] on button "Back" at bounding box center [754, 546] width 201 height 37
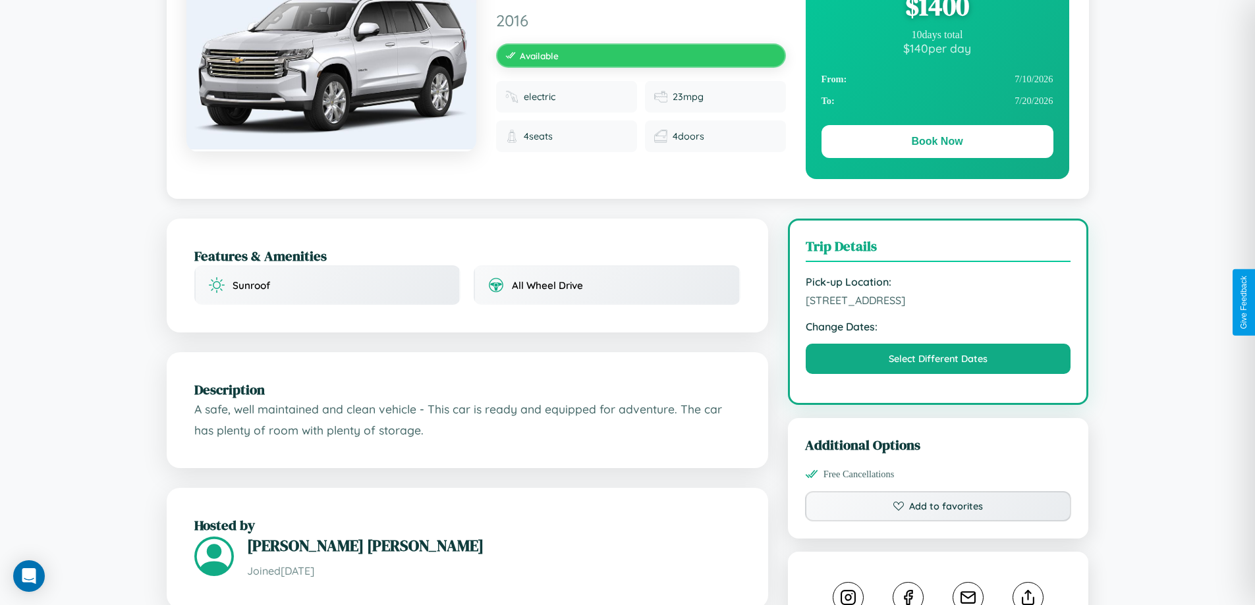
scroll to position [355, 0]
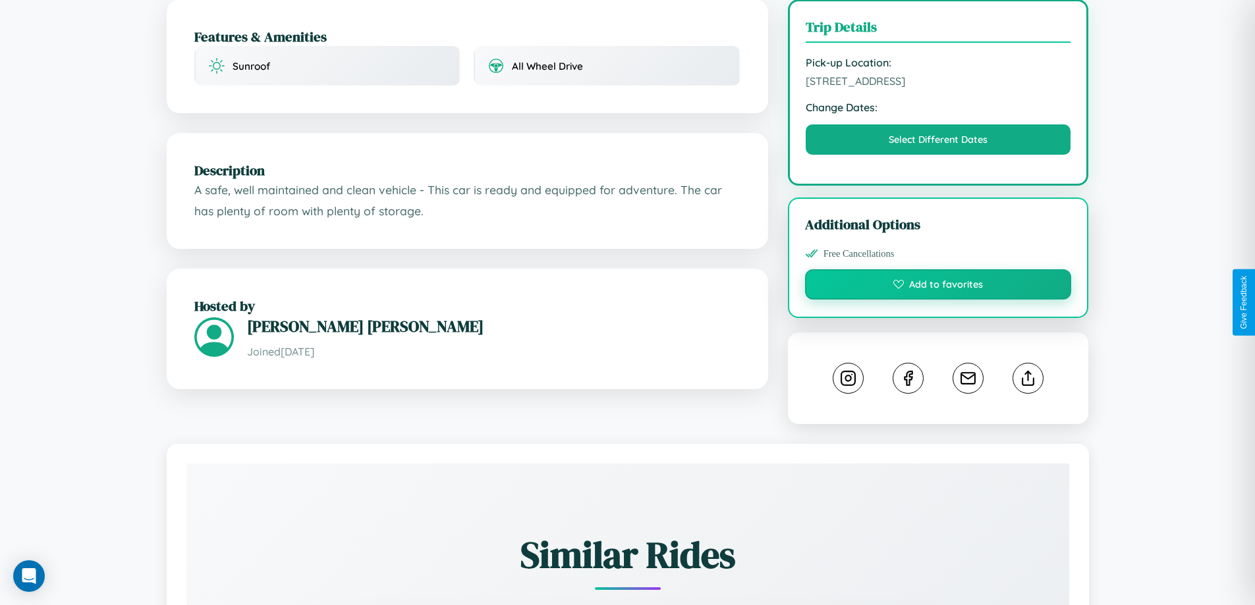
click at [938, 300] on button "Add to favorites" at bounding box center [938, 284] width 267 height 30
